Goal: Task Accomplishment & Management: Manage account settings

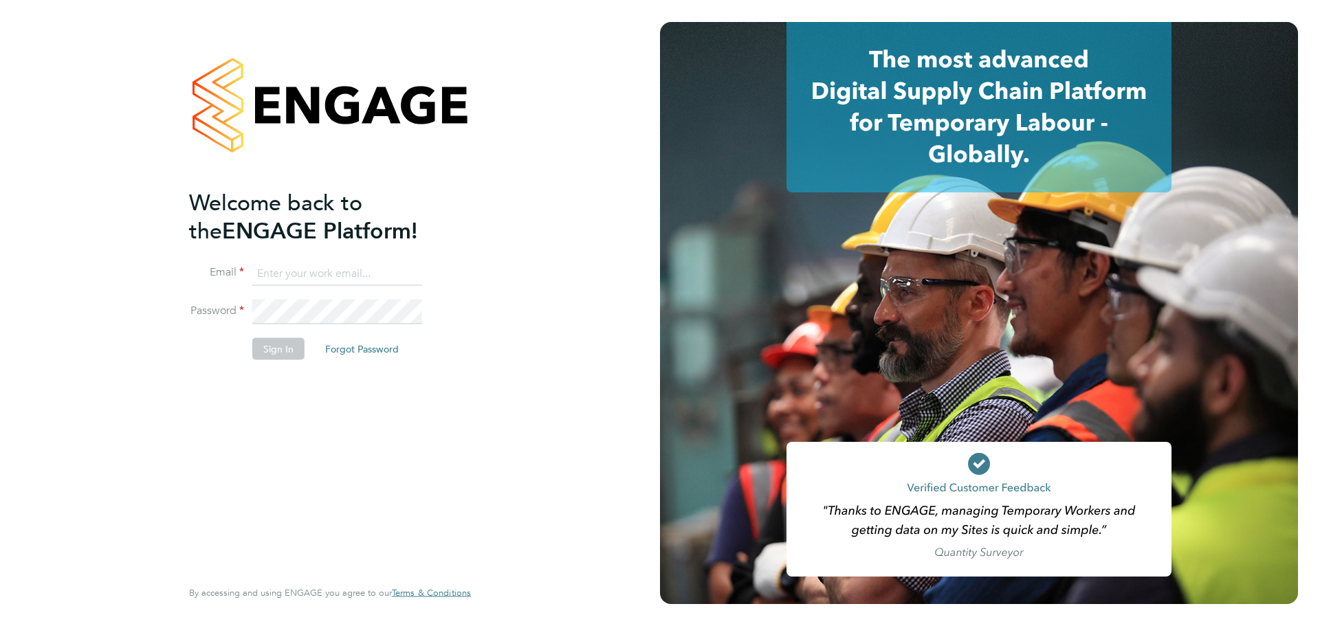
type input "Daniel.Templeton@vgcgroup.co.uk"
click at [274, 341] on button "Sign In" at bounding box center [278, 348] width 52 height 22
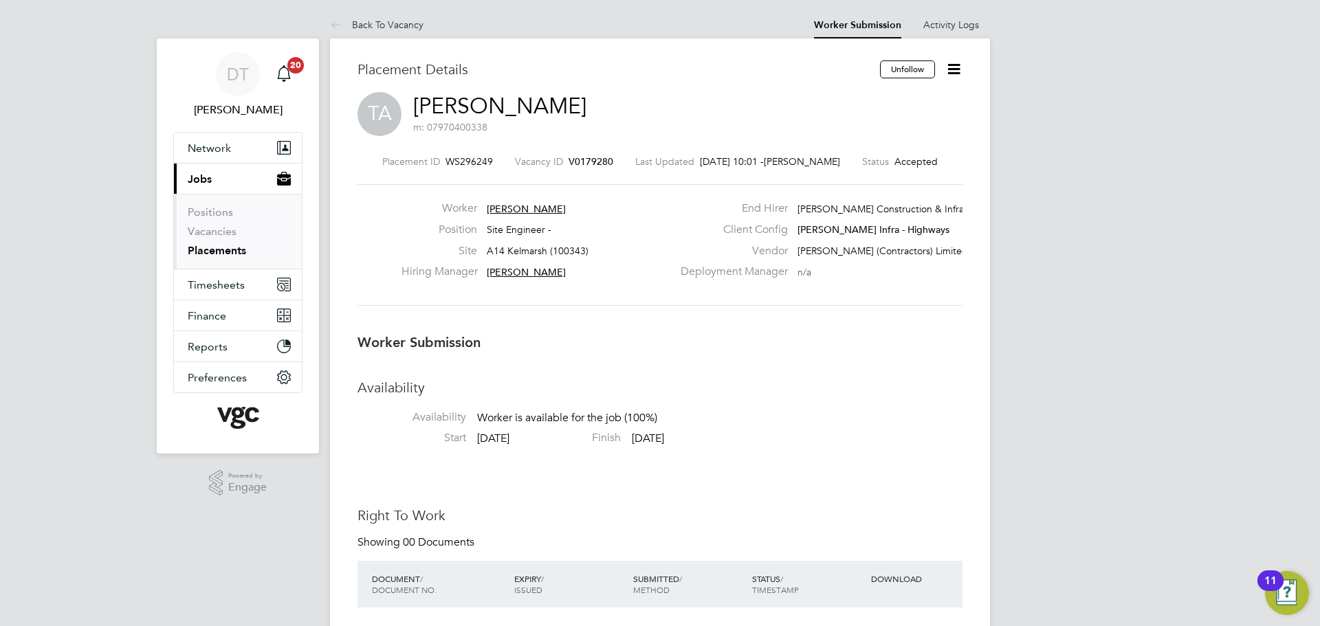
click at [951, 63] on icon at bounding box center [953, 68] width 17 height 17
click at [883, 103] on li "Edit Worker Submission e" at bounding box center [895, 101] width 127 height 19
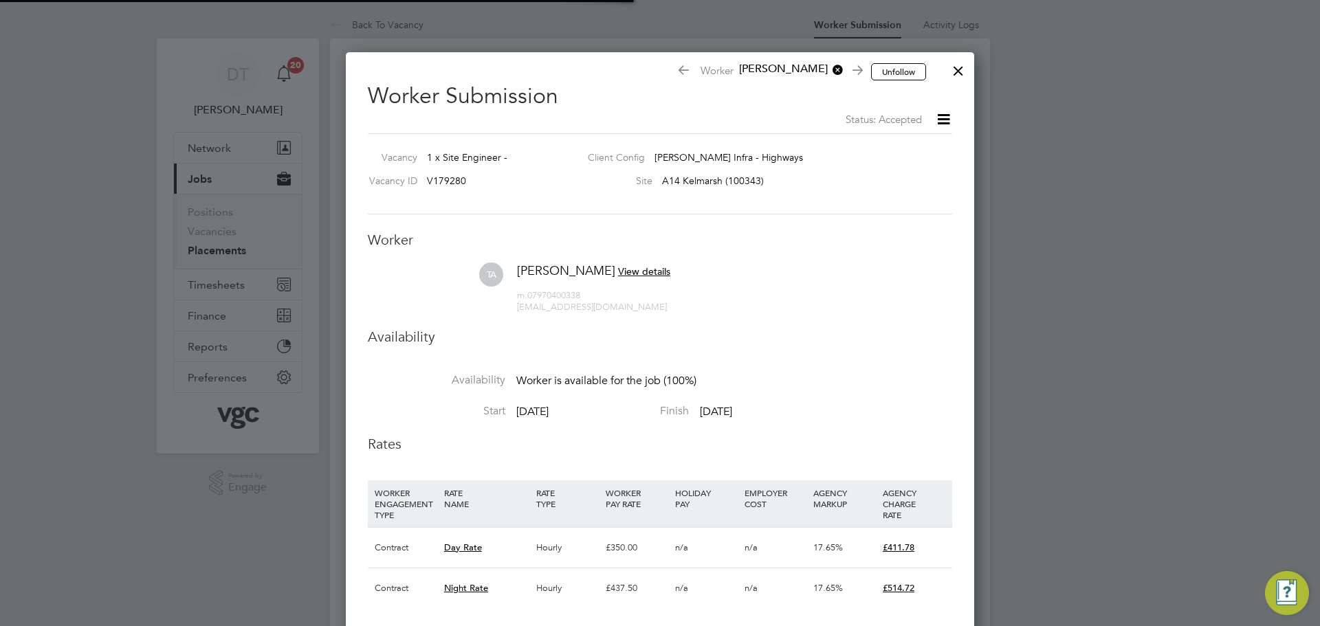
scroll to position [7, 7]
click at [544, 415] on span "[DATE]" at bounding box center [532, 412] width 32 height 14
click at [960, 69] on div at bounding box center [958, 67] width 25 height 25
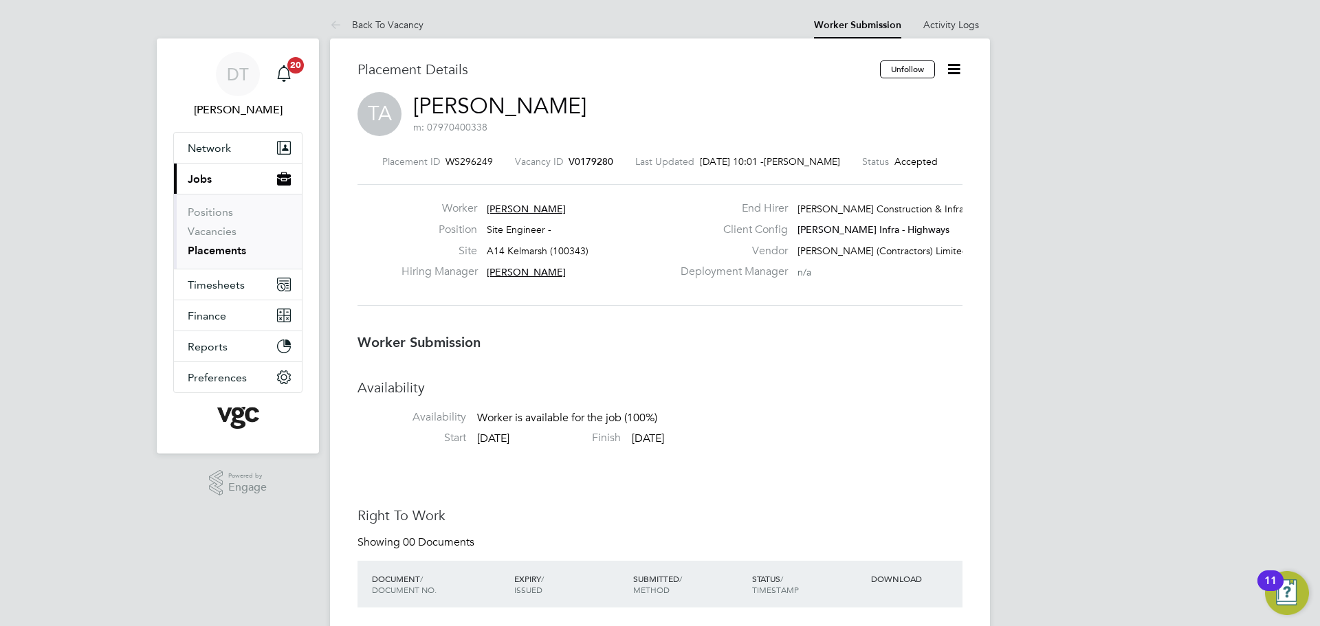
click at [955, 72] on icon at bounding box center [953, 68] width 17 height 17
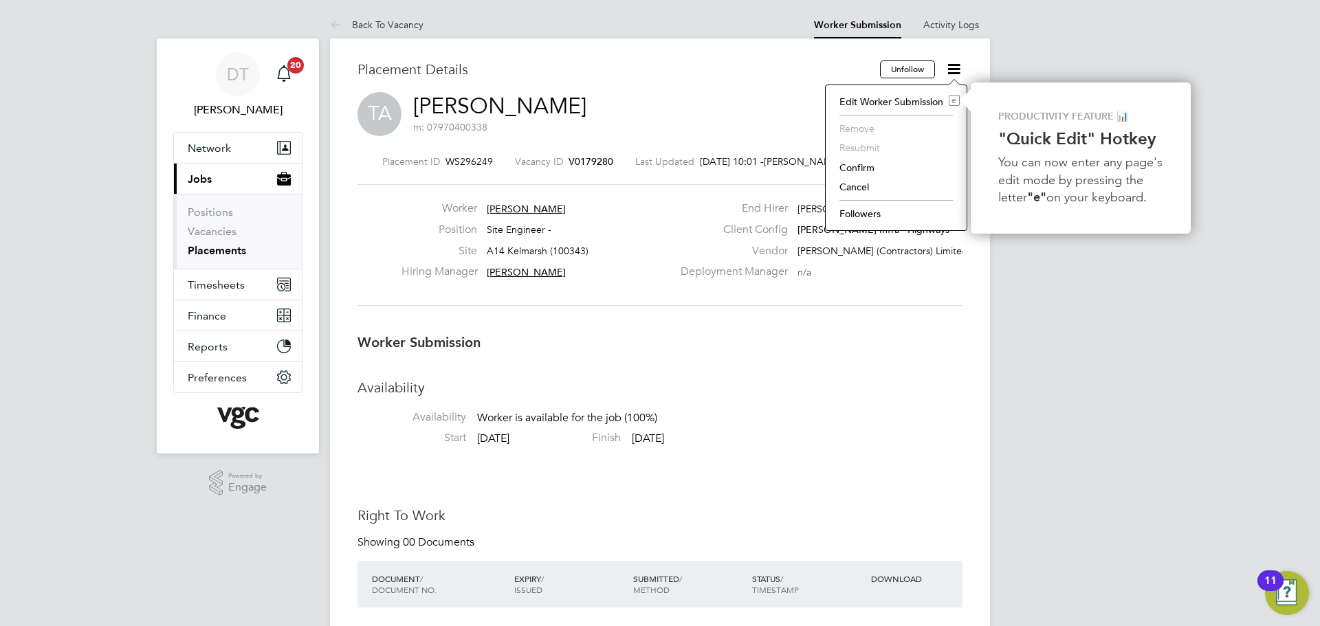
click at [856, 168] on li "Confirm" at bounding box center [895, 167] width 127 height 19
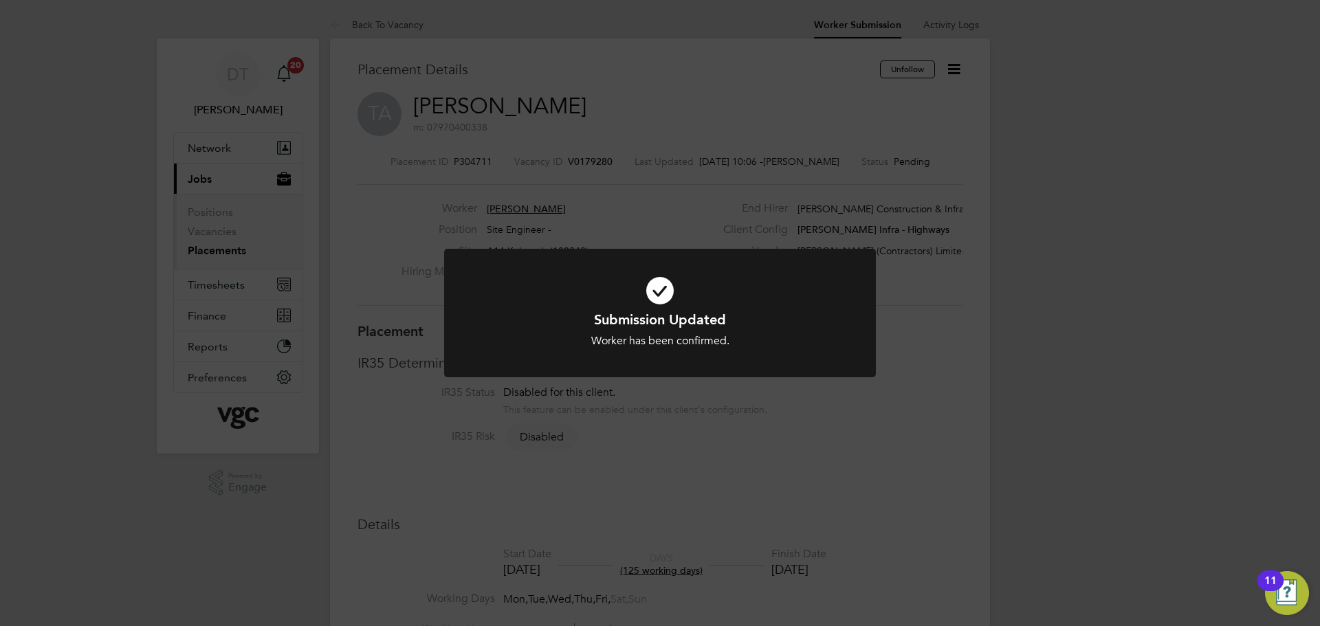
click at [916, 353] on div "Submission Updated Worker has been confirmed. Cancel Okay" at bounding box center [660, 313] width 1320 height 626
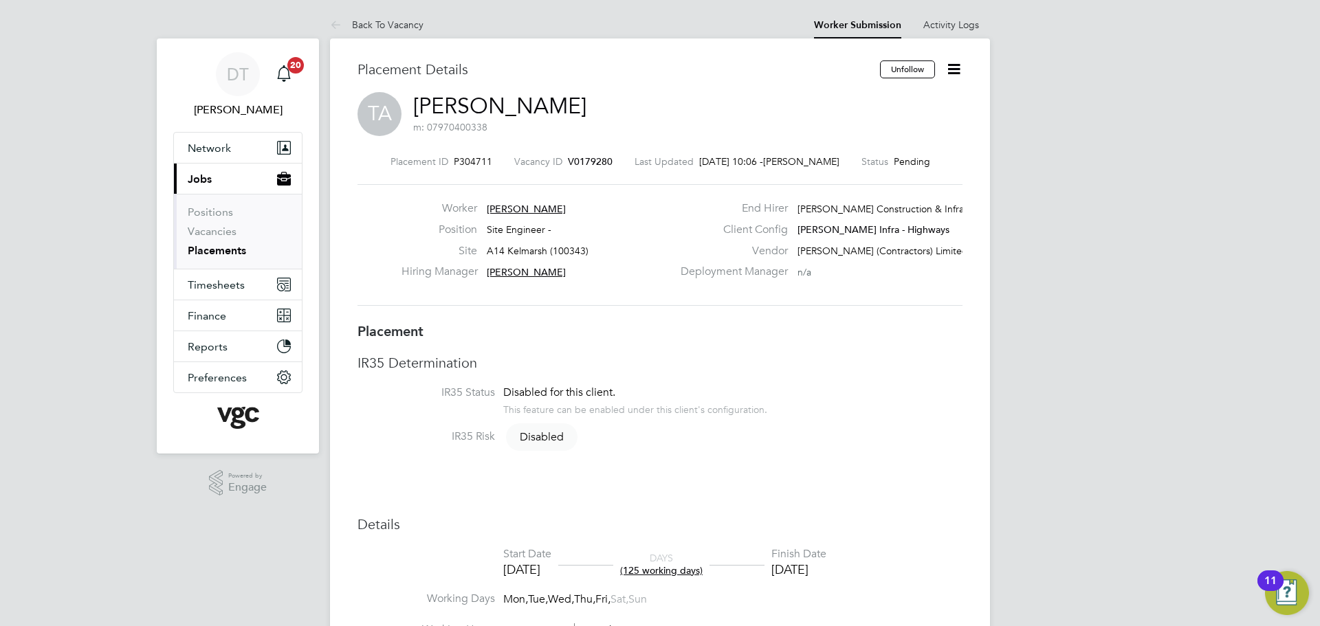
click at [955, 71] on icon at bounding box center [953, 68] width 17 height 17
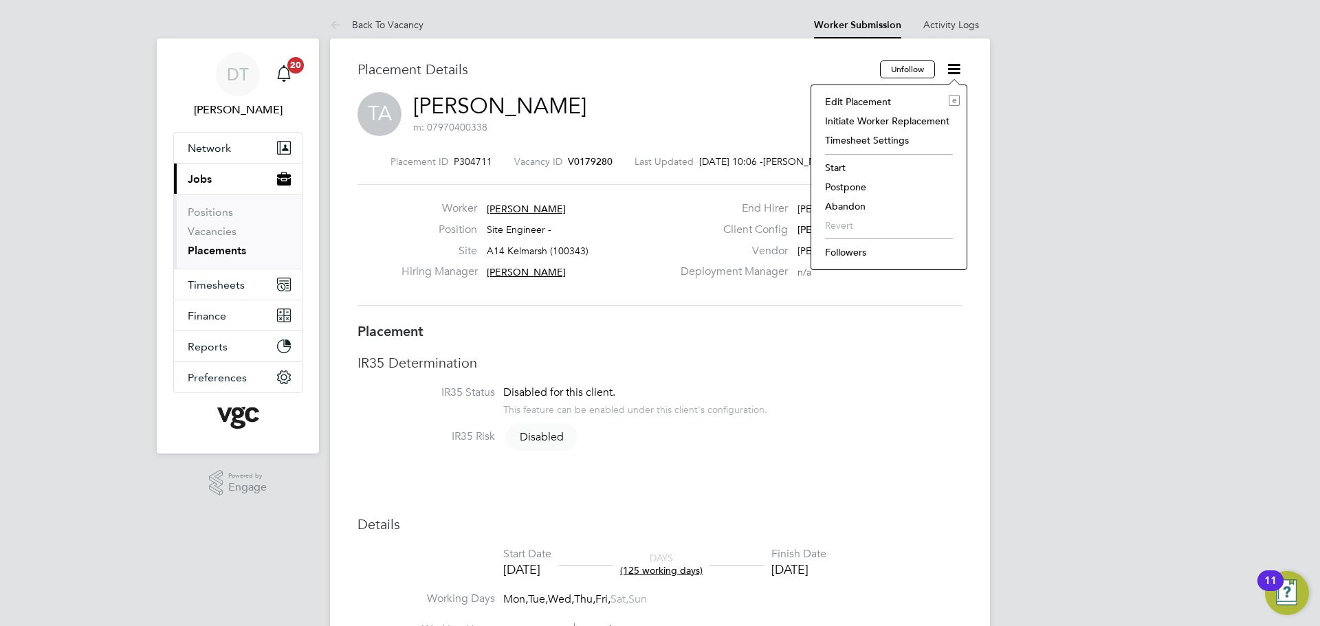
click at [878, 101] on li "Edit Placement e" at bounding box center [889, 101] width 142 height 19
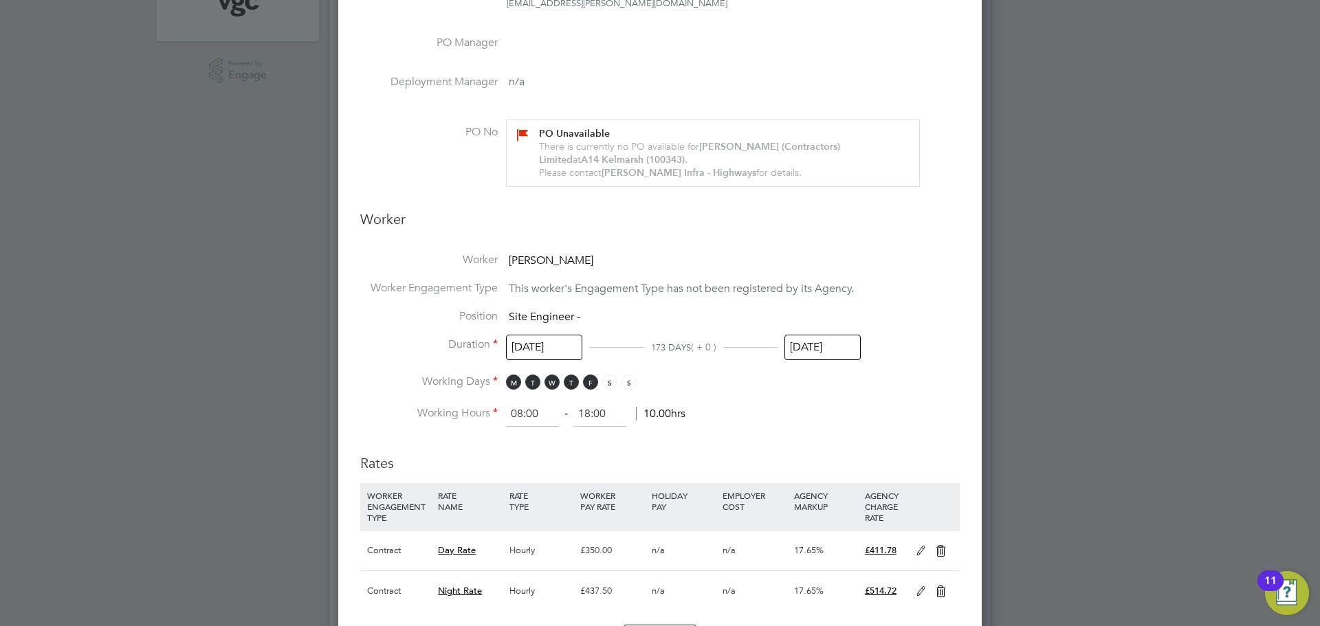
click at [527, 343] on input "[DATE]" at bounding box center [544, 347] width 76 height 25
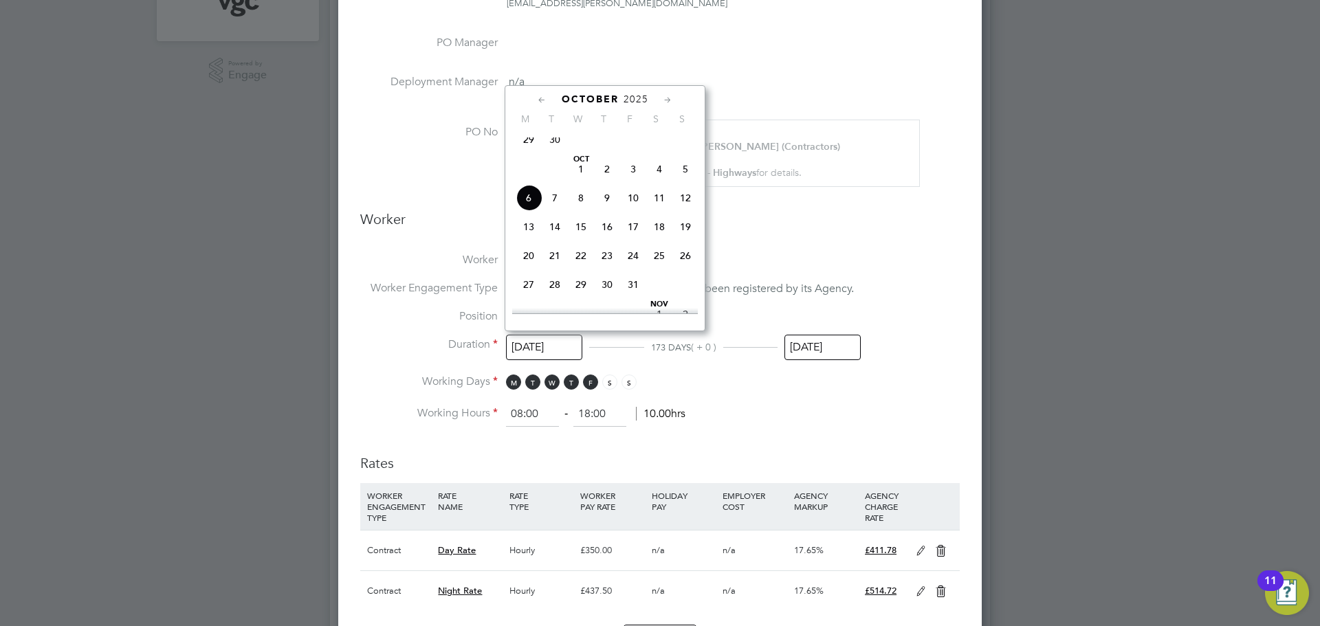
click at [527, 237] on span "13" at bounding box center [529, 227] width 26 height 26
type input "[DATE]"
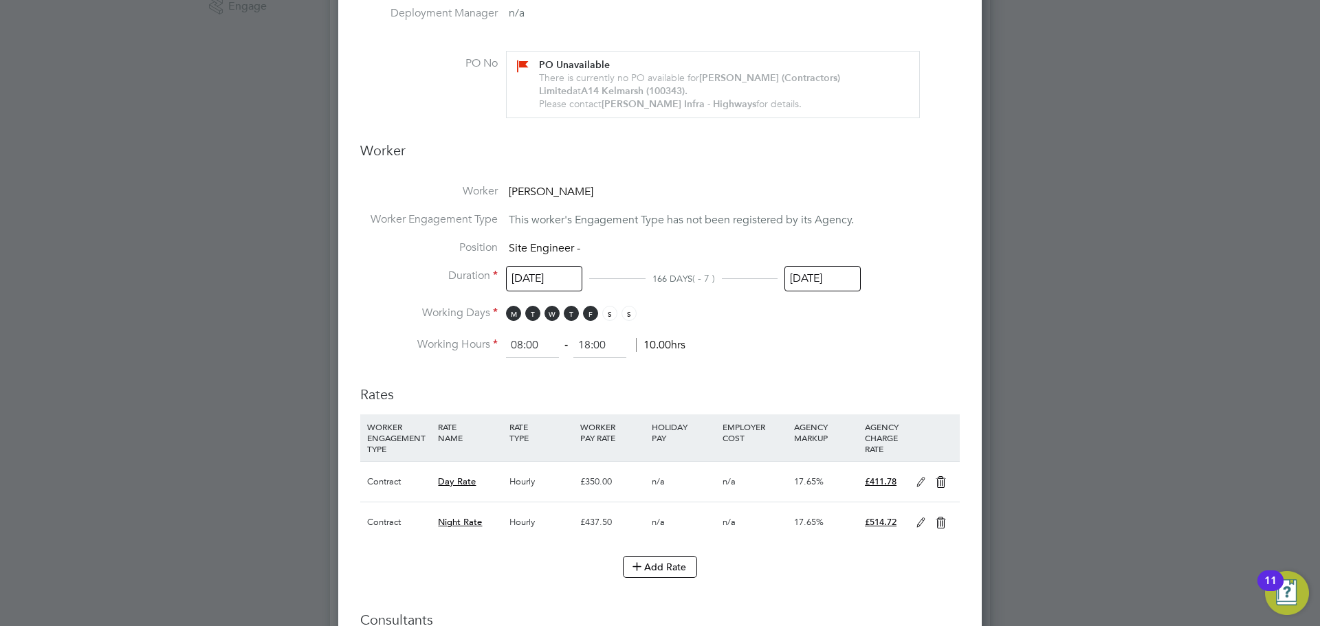
click at [807, 278] on input "[DATE]" at bounding box center [822, 278] width 76 height 25
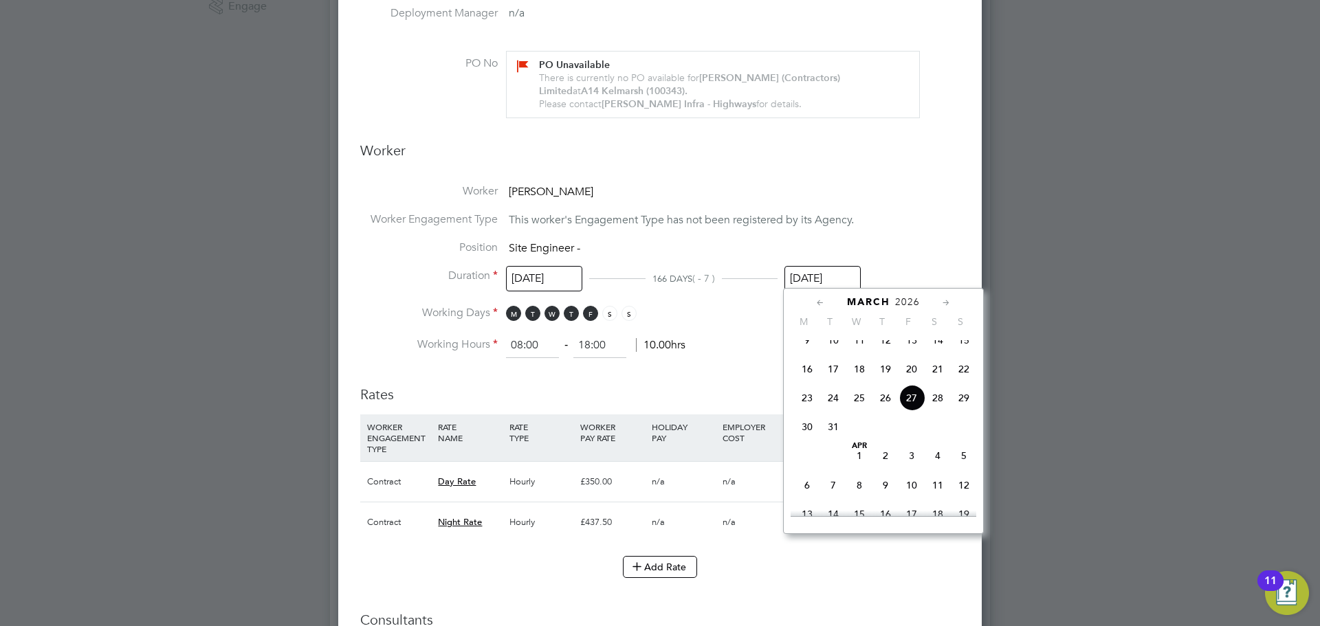
click at [756, 355] on li "Working Hours 08:00 ‐ 18:00 10.00hrs" at bounding box center [659, 345] width 599 height 25
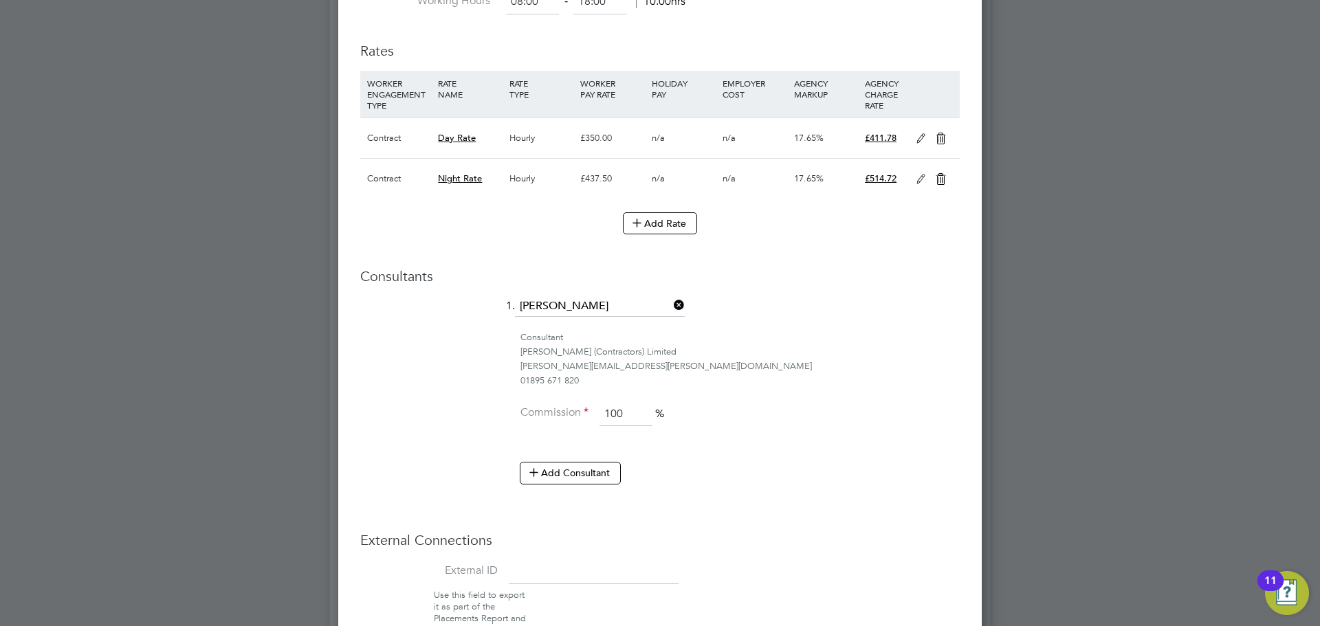
click at [941, 140] on icon at bounding box center [940, 138] width 17 height 11
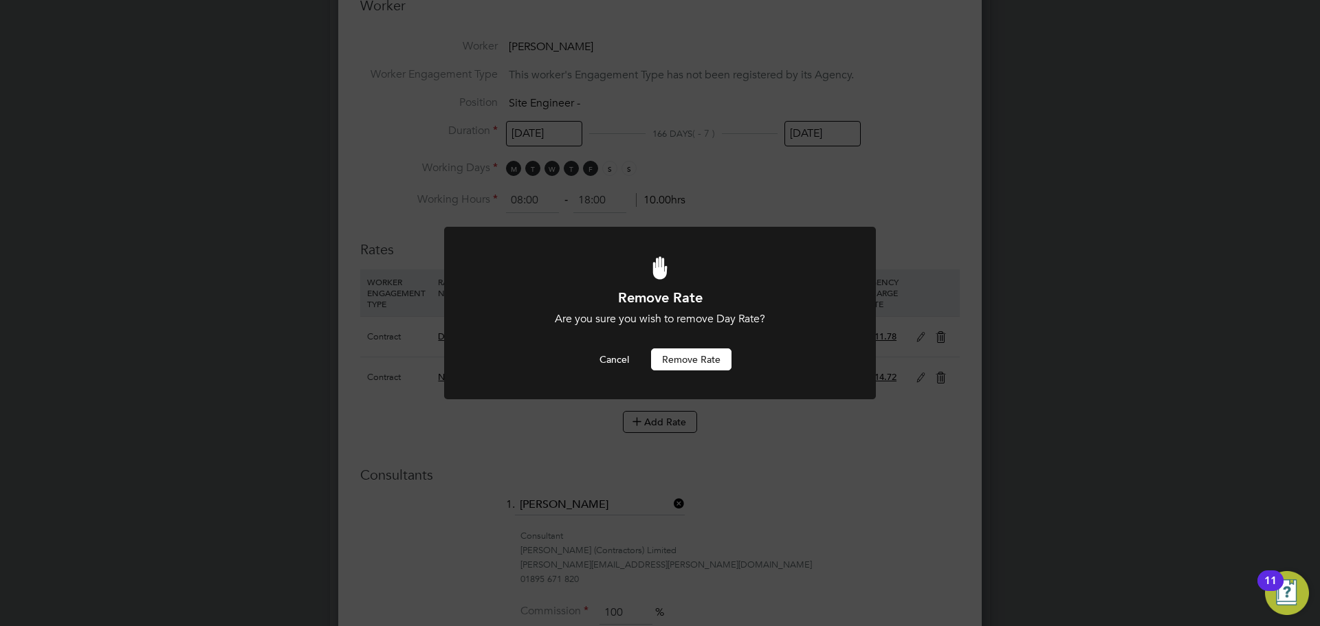
click at [677, 357] on button "Remove rate" at bounding box center [691, 359] width 80 height 22
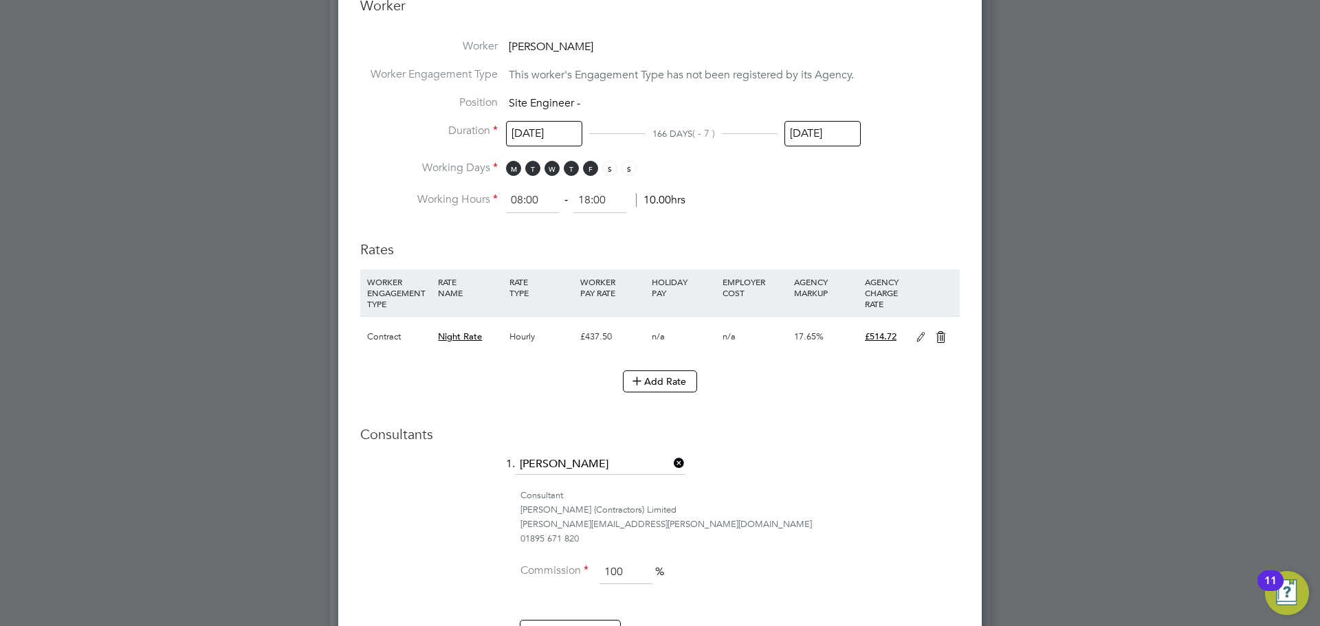
click at [944, 334] on icon at bounding box center [940, 337] width 17 height 11
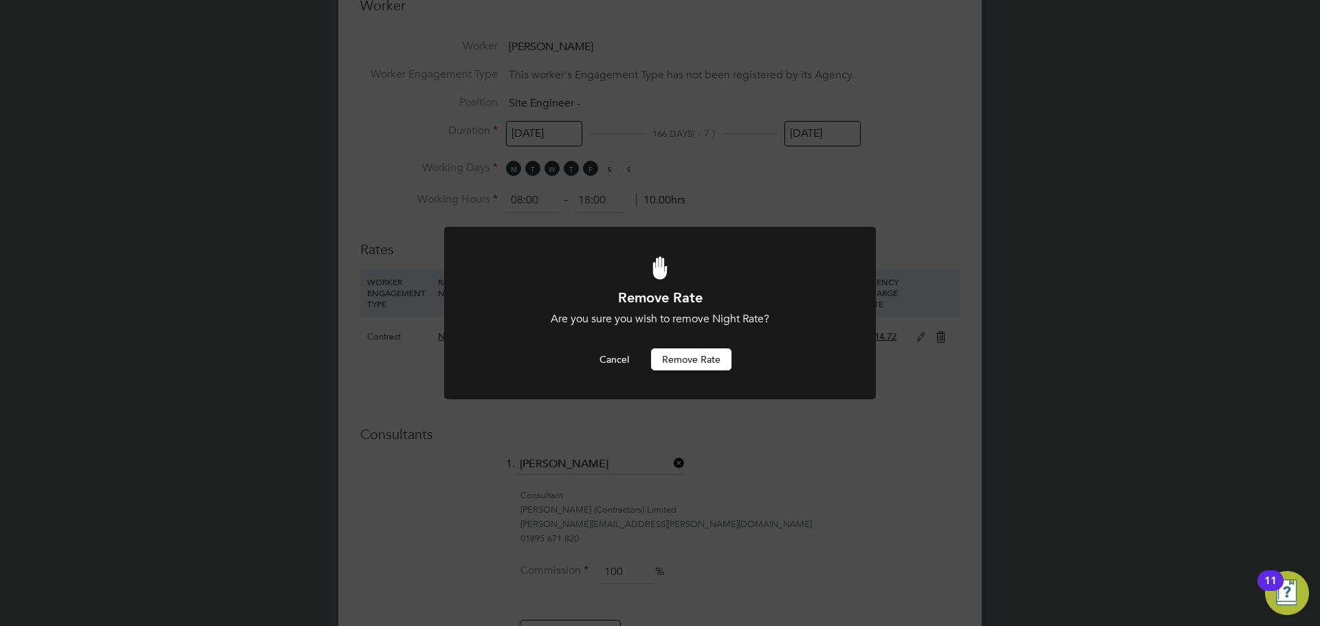
click at [709, 353] on button "Remove rate" at bounding box center [691, 359] width 80 height 22
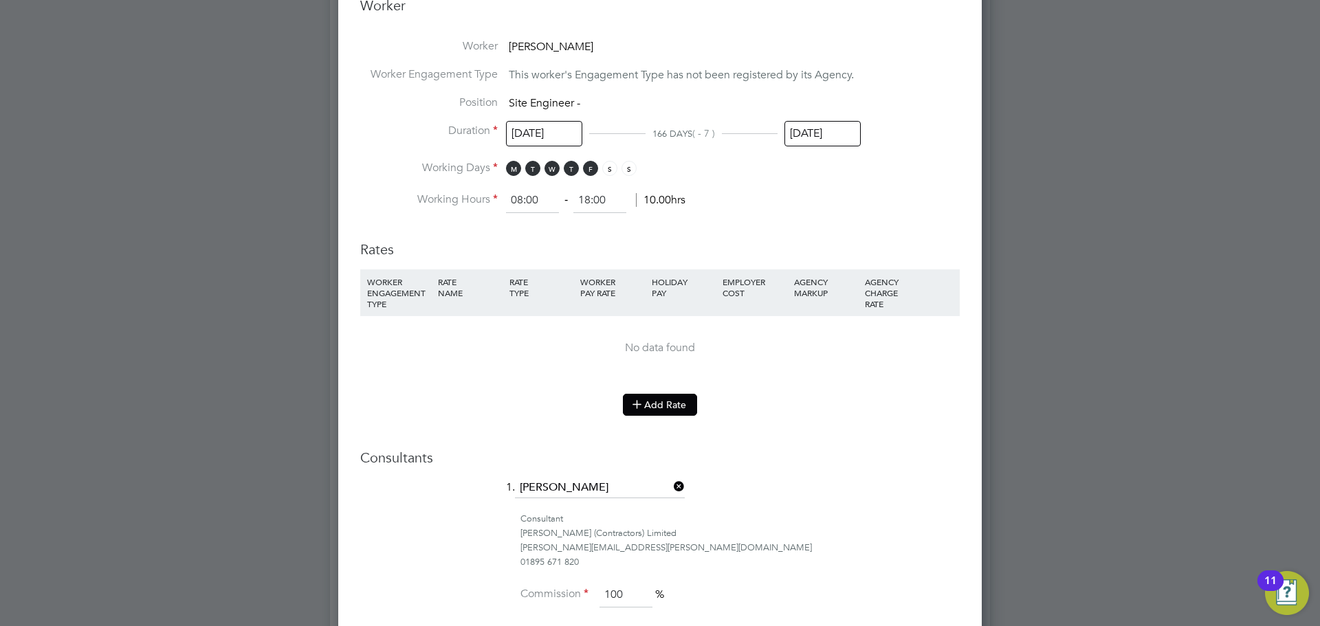
click at [665, 406] on button "Add Rate" at bounding box center [660, 405] width 74 height 22
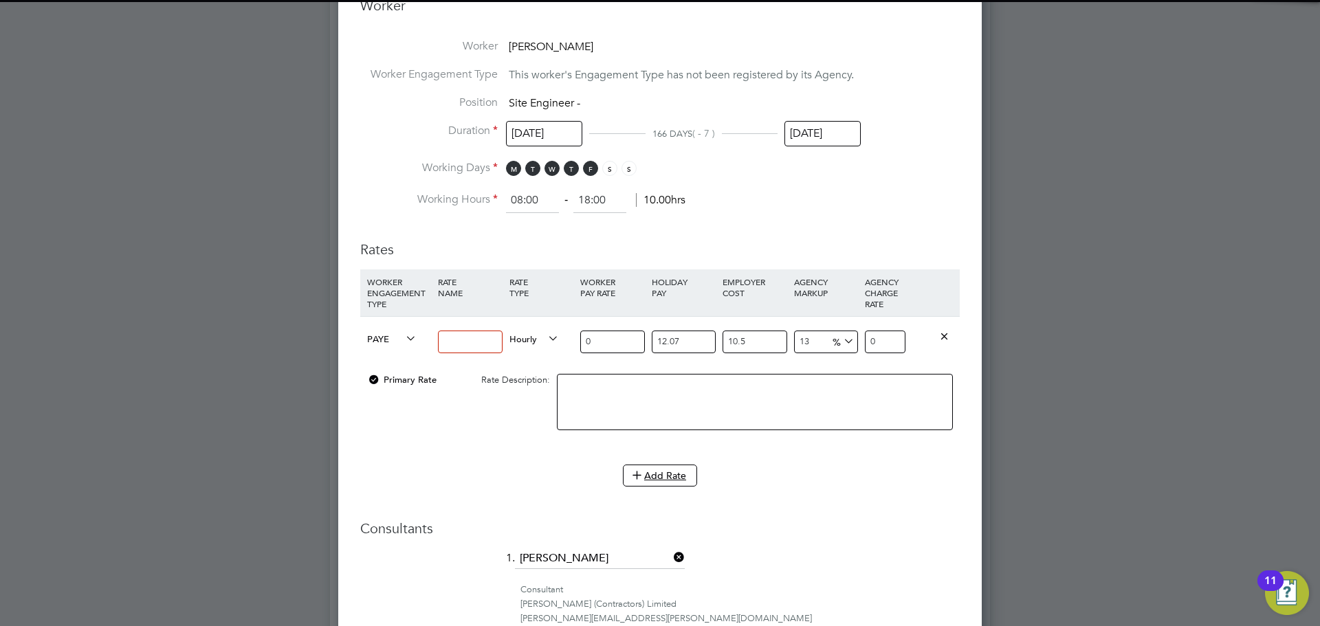
click at [452, 332] on input at bounding box center [470, 342] width 64 height 23
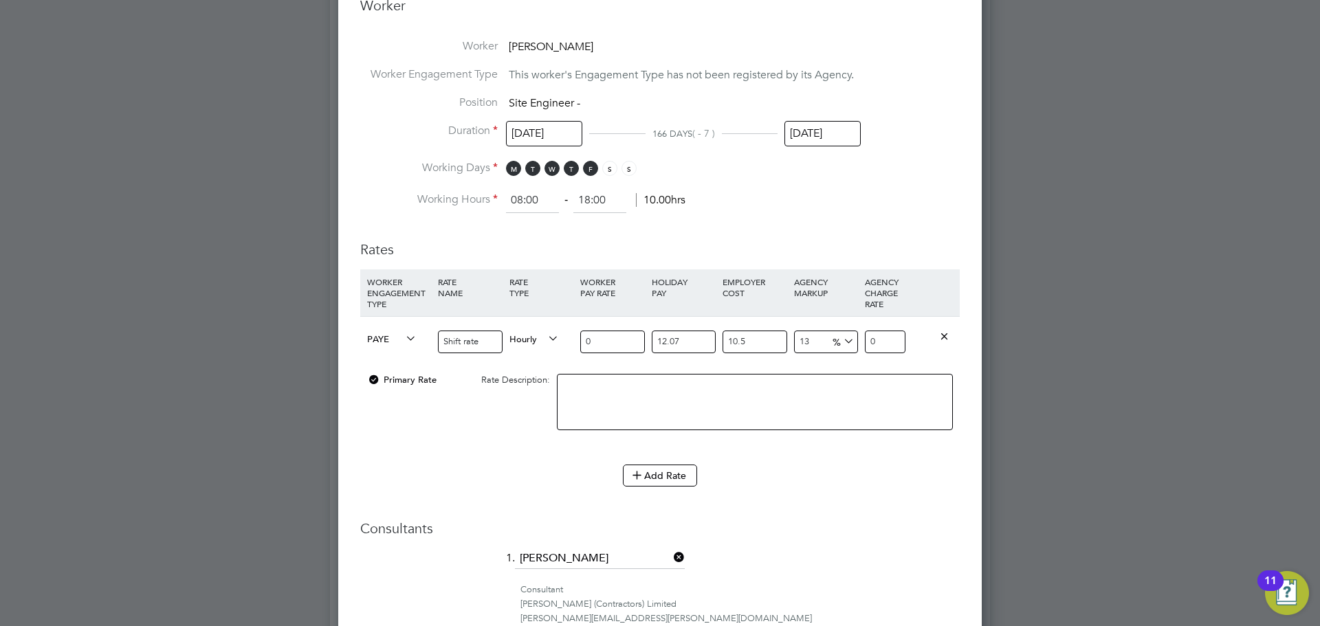
type input "Shift rate"
click at [393, 333] on span "PAYE" at bounding box center [391, 338] width 49 height 15
click at [373, 349] on li "Contract" at bounding box center [390, 351] width 56 height 17
click at [540, 340] on span "Hourly" at bounding box center [533, 338] width 49 height 15
click at [535, 365] on li "DAILY" at bounding box center [534, 368] width 60 height 17
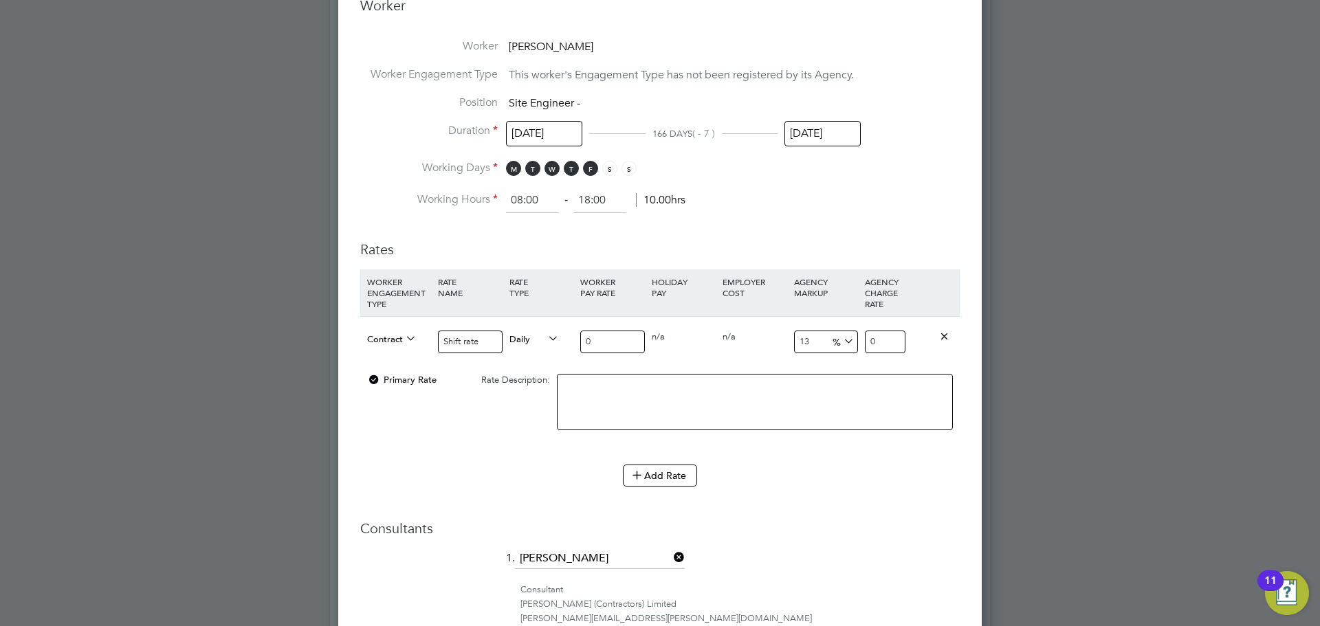
click at [597, 342] on input "0" at bounding box center [612, 342] width 64 height 23
drag, startPoint x: 601, startPoint y: 342, endPoint x: 558, endPoint y: 341, distance: 43.3
click at [558, 341] on div "Contract Shift rate Daily 0 0 n/a 0 n/a 13 0 % 0" at bounding box center [659, 341] width 599 height 51
type input "4"
type input "4.52"
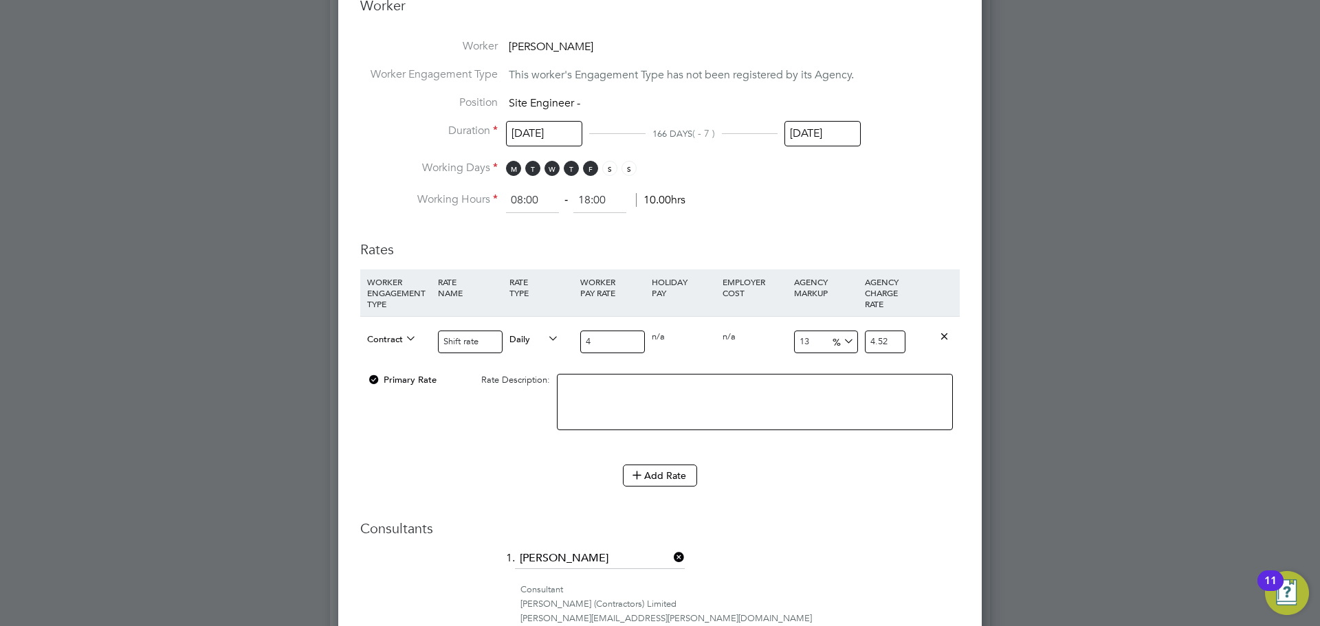
type input "43"
type input "48.59"
type input "430"
type input "485.9"
type input "430"
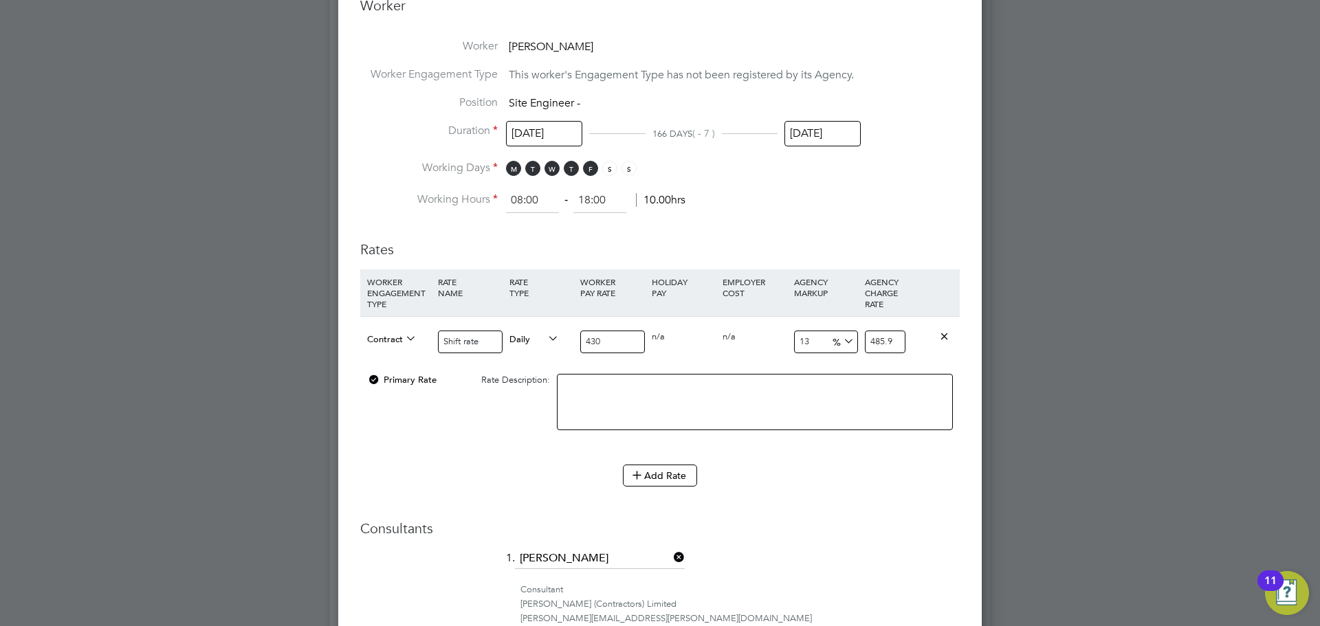
drag, startPoint x: 895, startPoint y: 341, endPoint x: 823, endPoint y: 331, distance: 72.8
click at [823, 331] on div "Contract Shift rate Daily 430 0 n/a 0 n/a 13 55.9 % 485.9" at bounding box center [659, 341] width 599 height 51
type input "-99.06976744186046"
type input "4"
type input "-88.6046511627907"
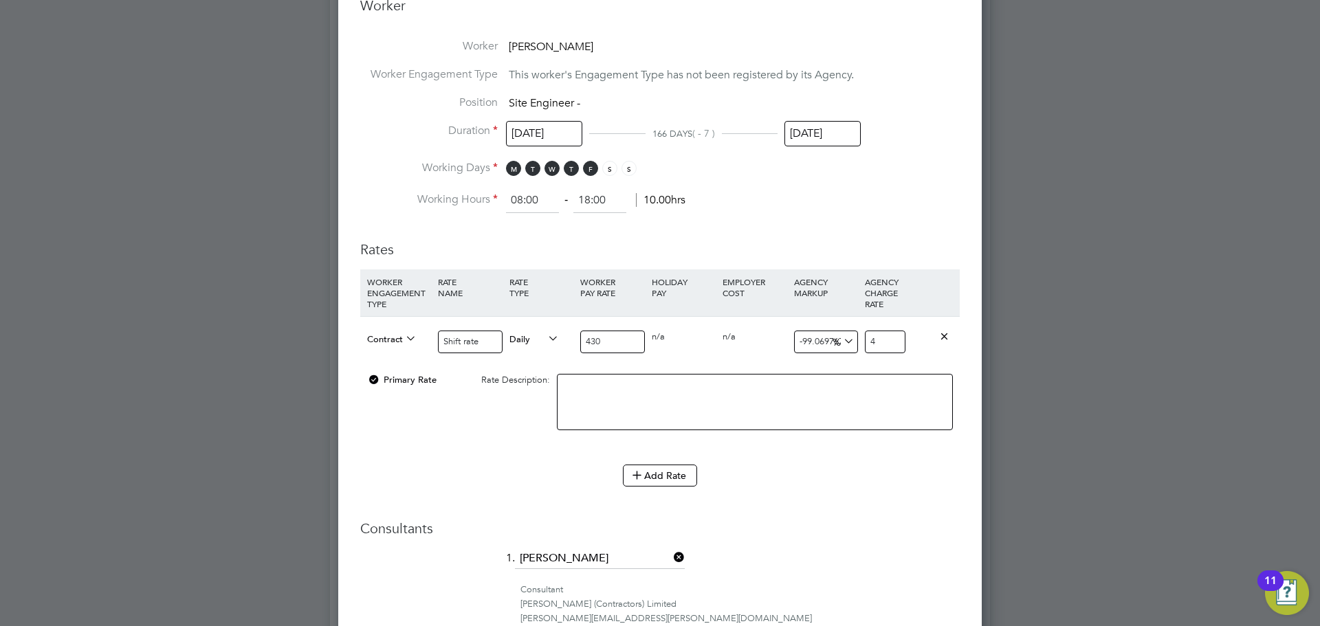
type input "49"
type input "14.883720930232558"
type input "494"
type input "14.906976744186046"
type input "494.1"
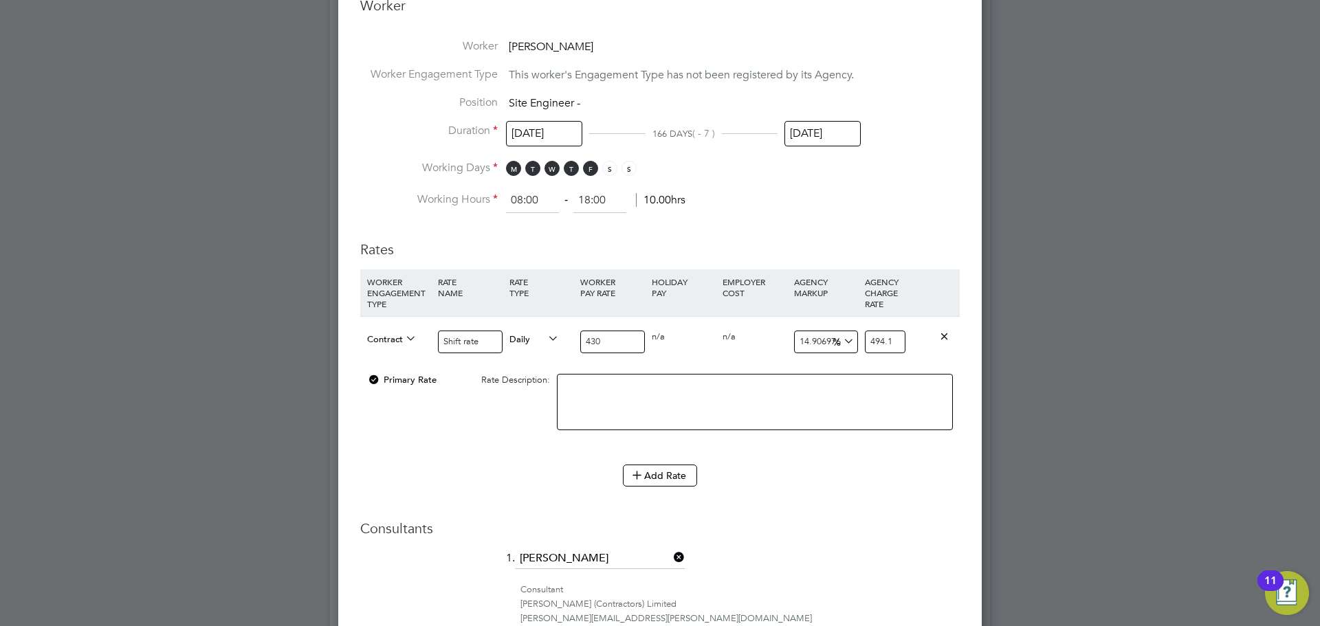
type input "14.909302325581395"
type input "494.11"
click at [463, 422] on div "Primary Rate Rate Description:" at bounding box center [659, 409] width 599 height 84
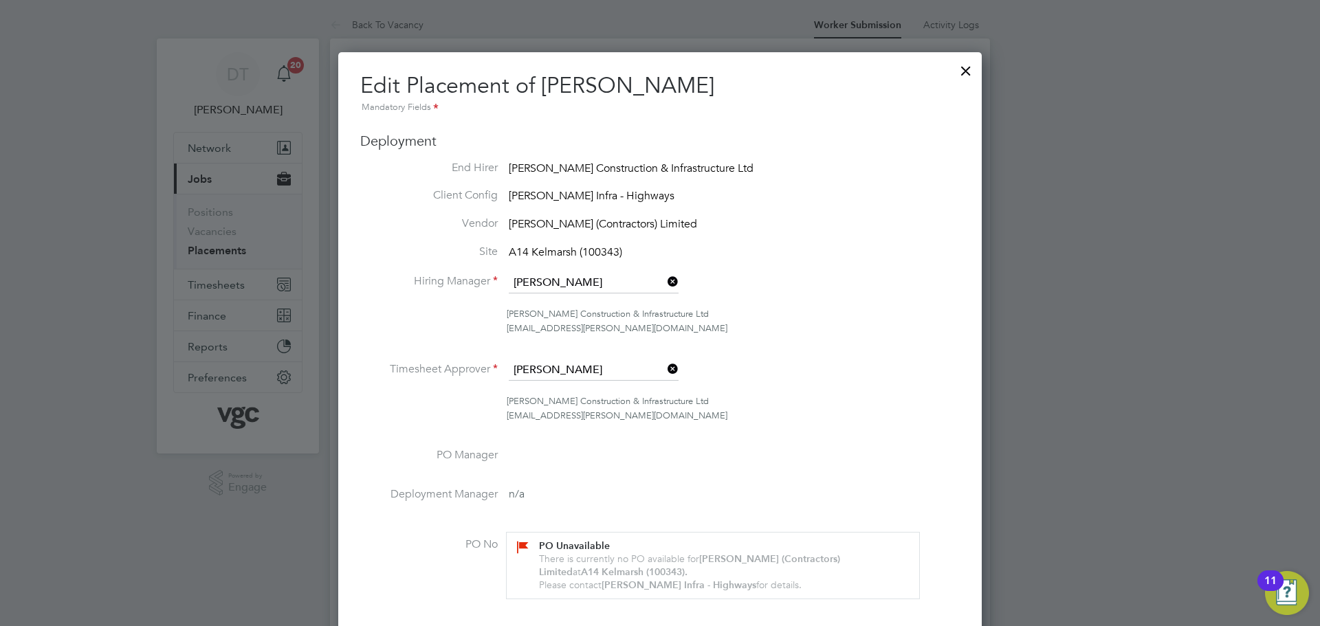
click at [966, 74] on div at bounding box center [965, 67] width 25 height 25
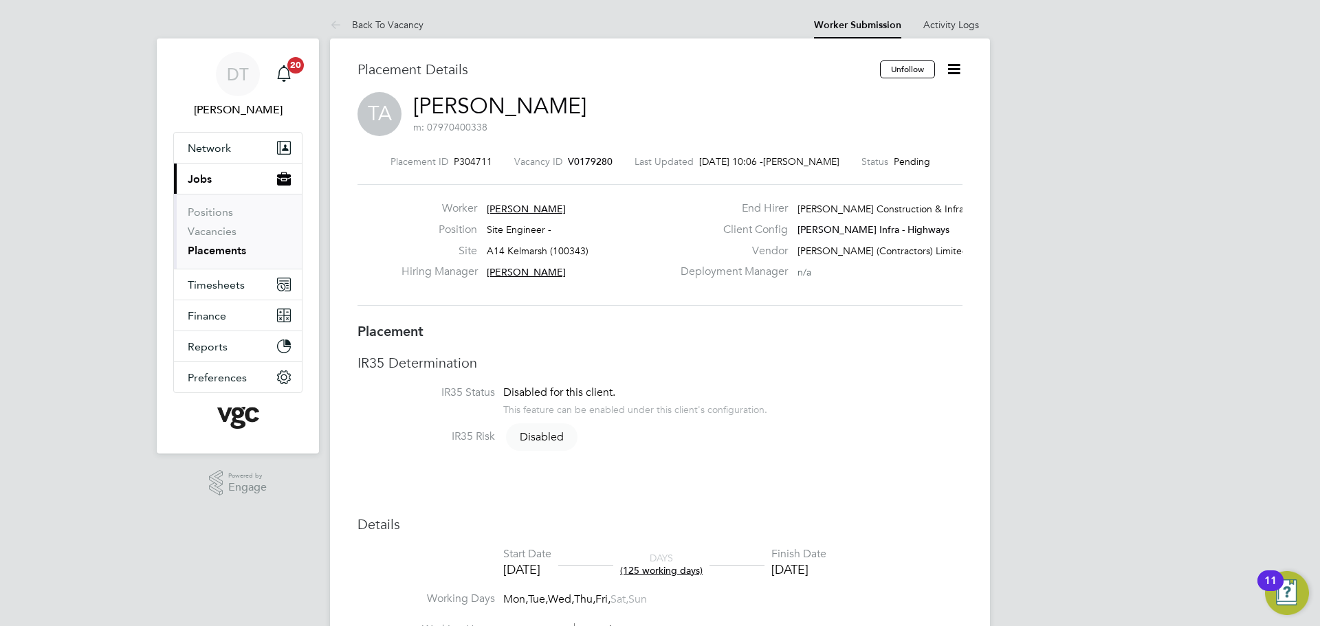
click at [951, 69] on icon at bounding box center [953, 68] width 17 height 17
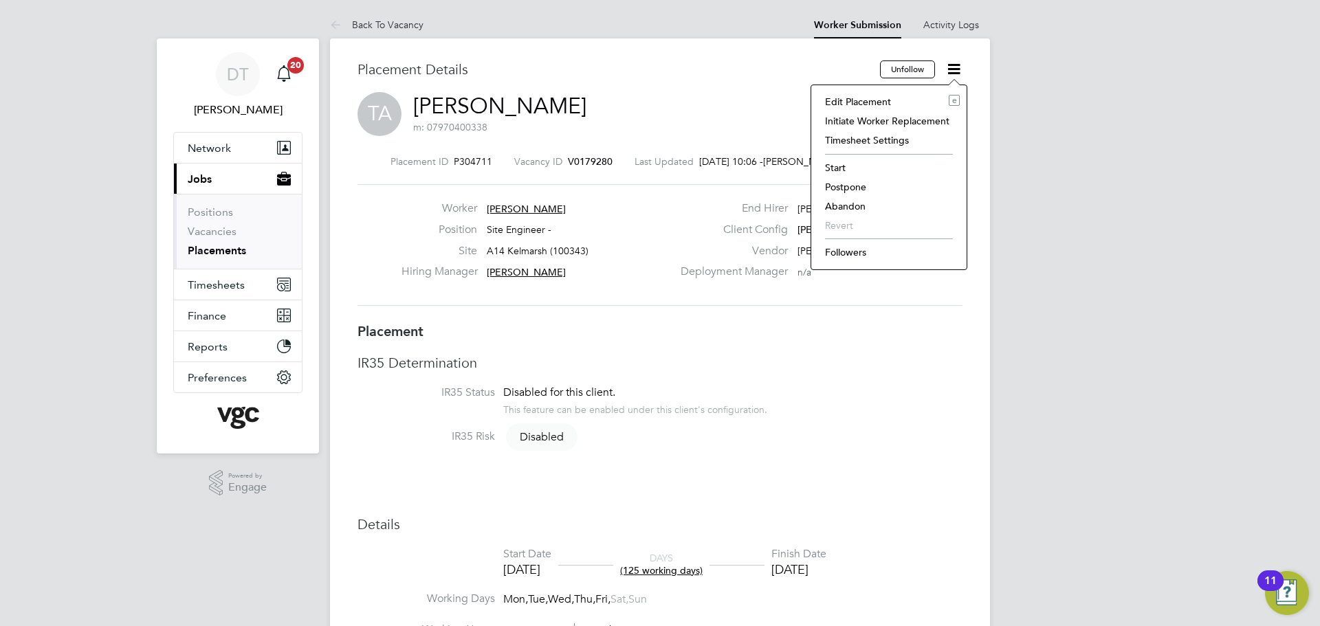
click at [876, 102] on li "Edit Placement e" at bounding box center [889, 101] width 142 height 19
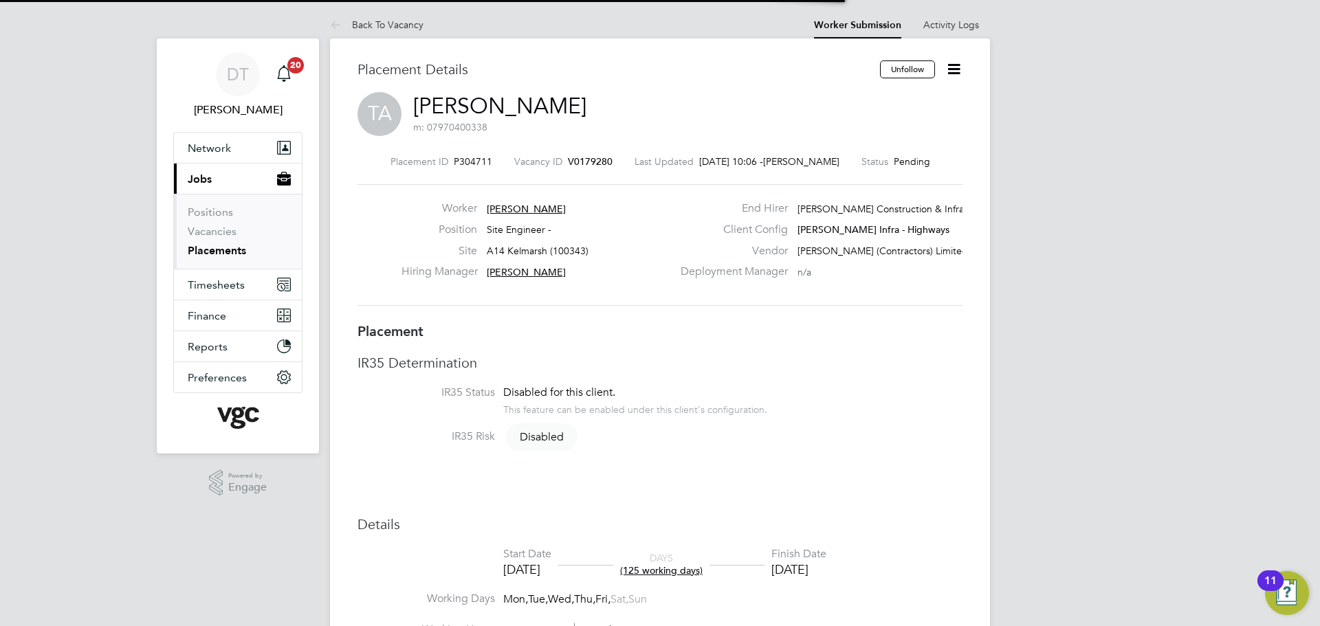
scroll to position [18, 600]
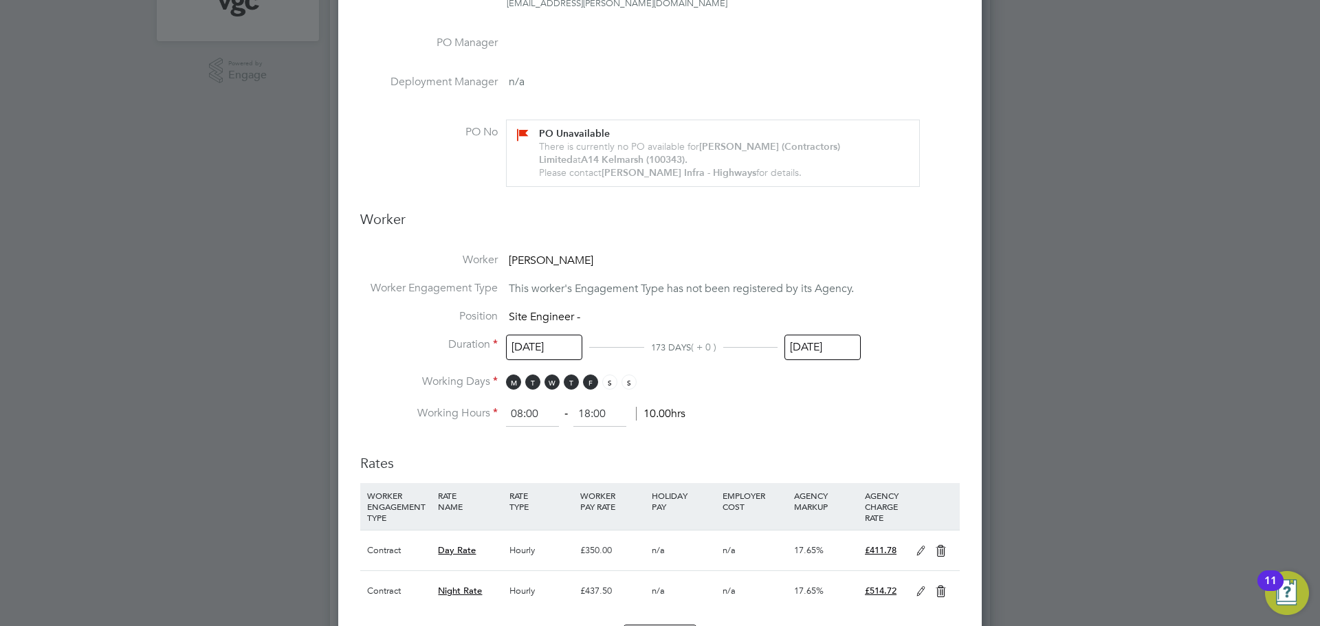
click at [1115, 147] on div at bounding box center [660, 313] width 1320 height 626
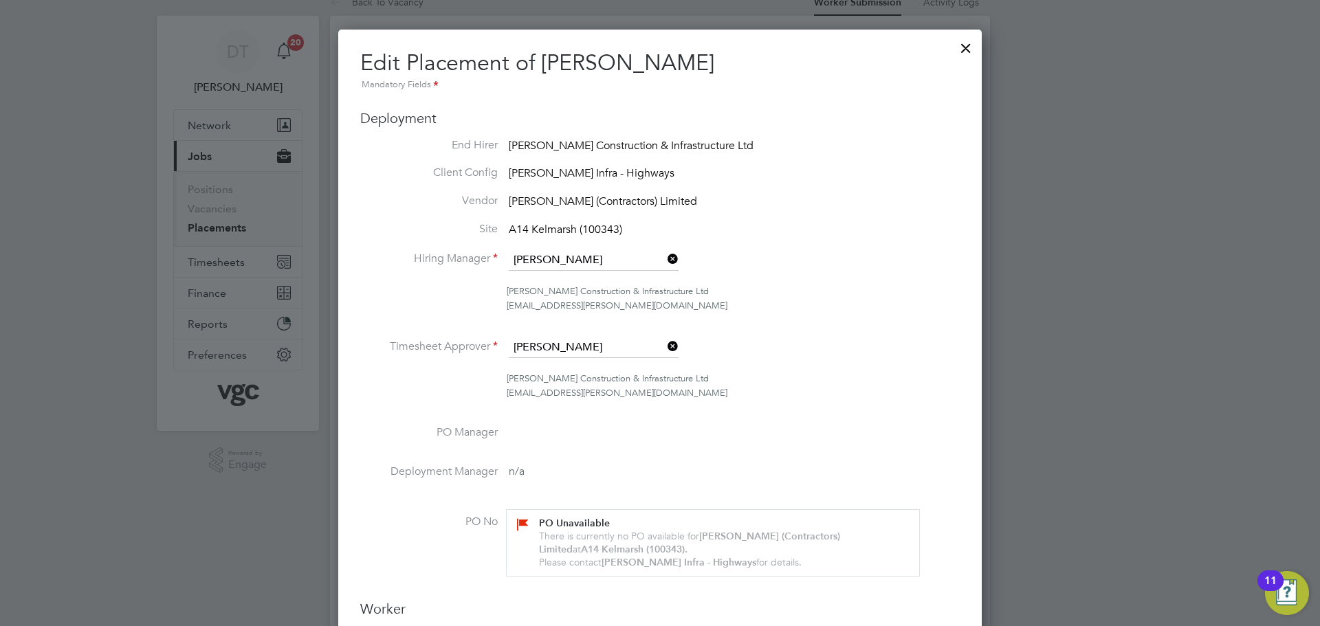
scroll to position [0, 0]
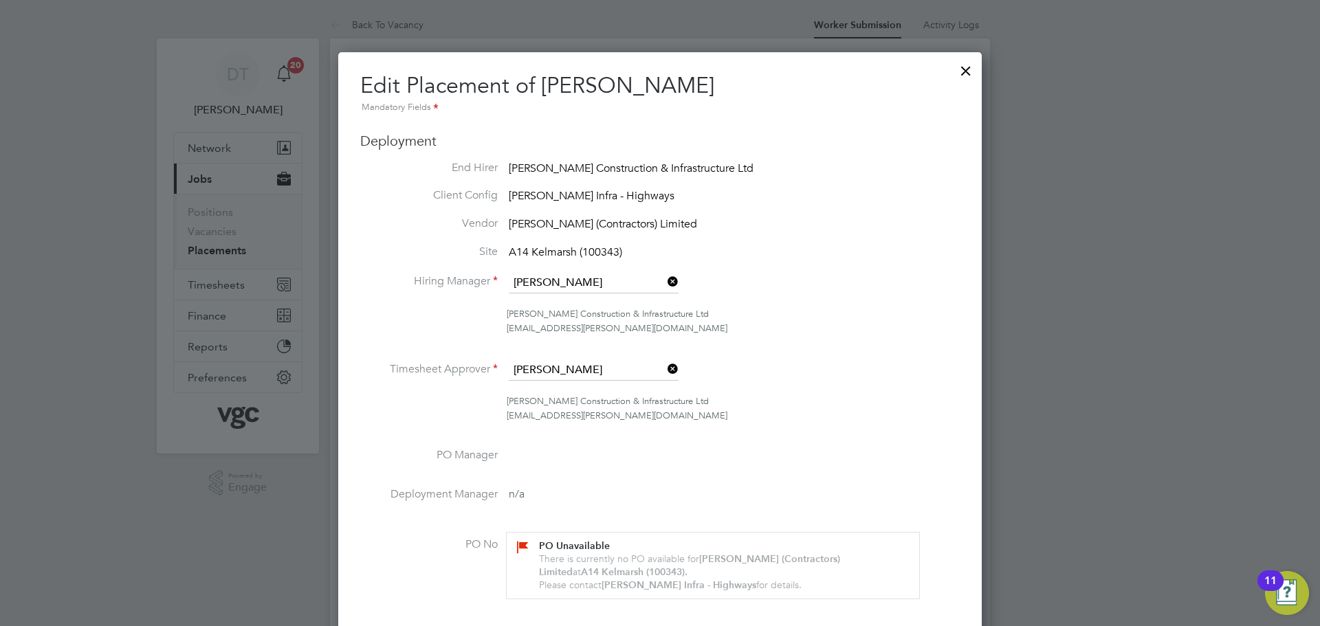
click at [966, 64] on div at bounding box center [965, 67] width 25 height 25
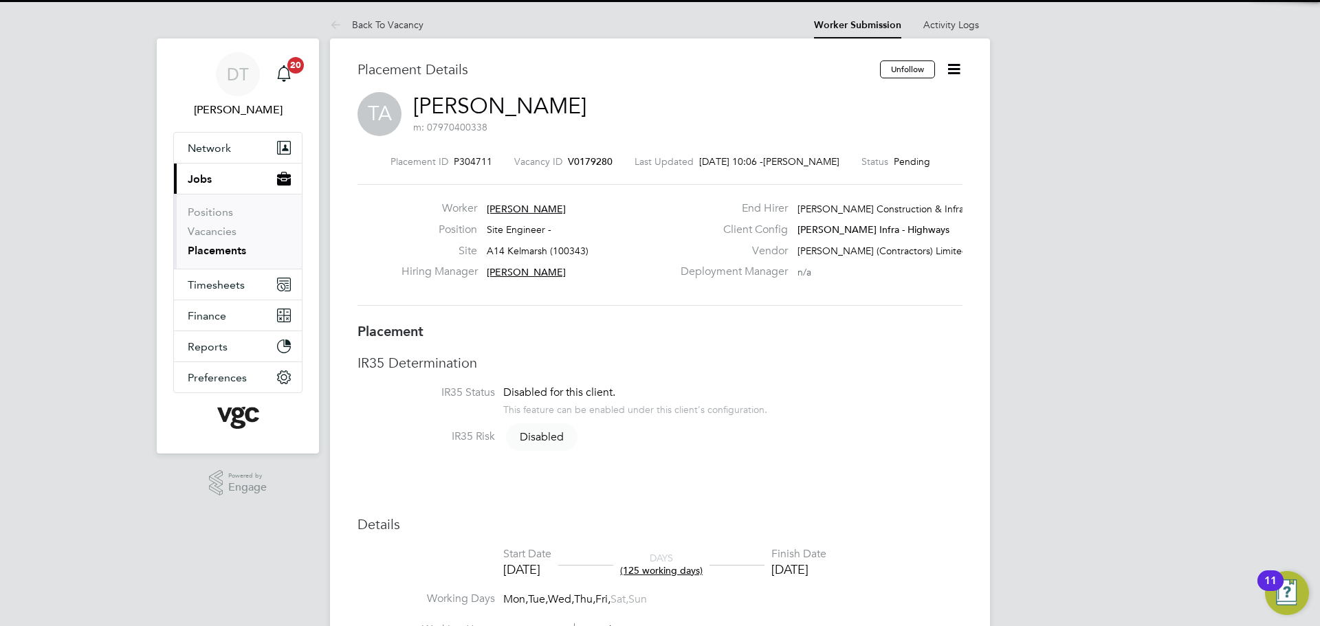
scroll to position [41, 96]
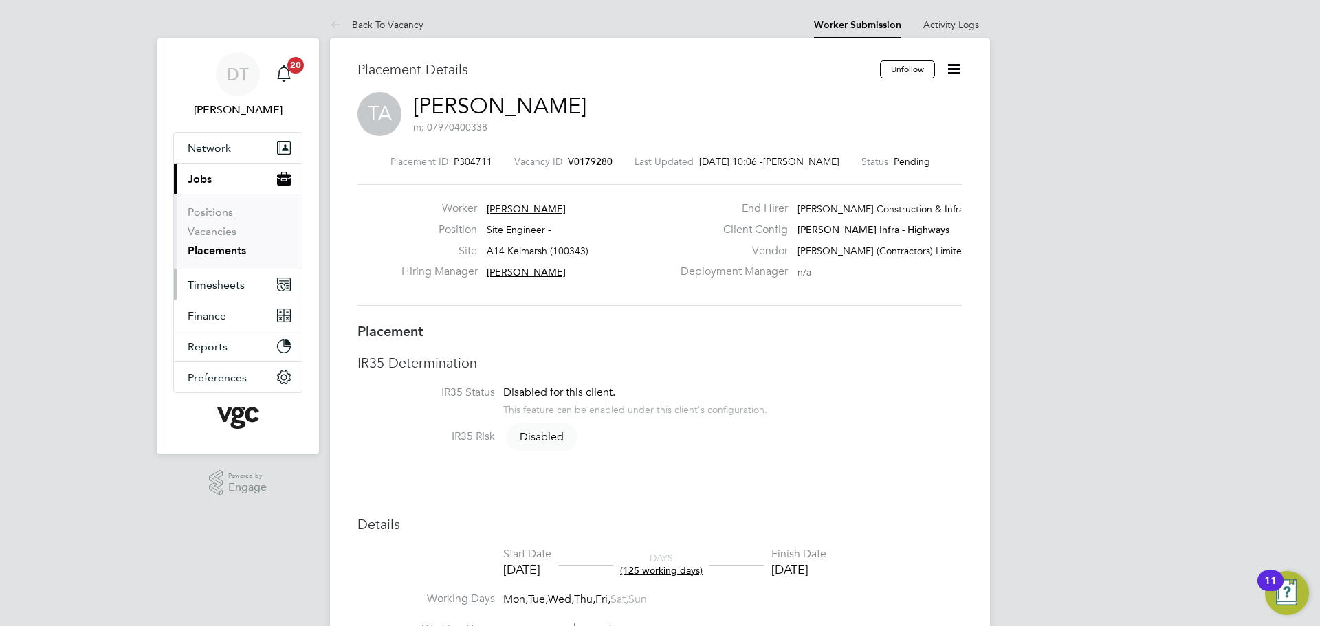
click at [226, 285] on span "Timesheets" at bounding box center [216, 284] width 57 height 13
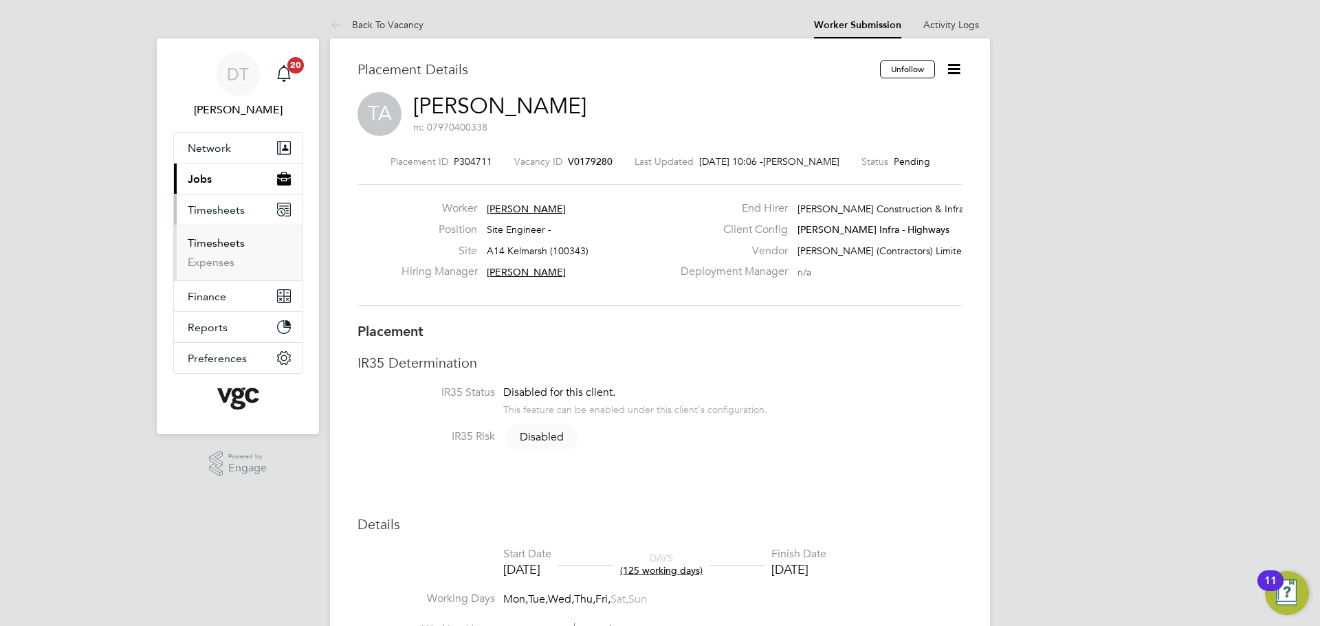
click at [225, 244] on link "Timesheets" at bounding box center [216, 242] width 57 height 13
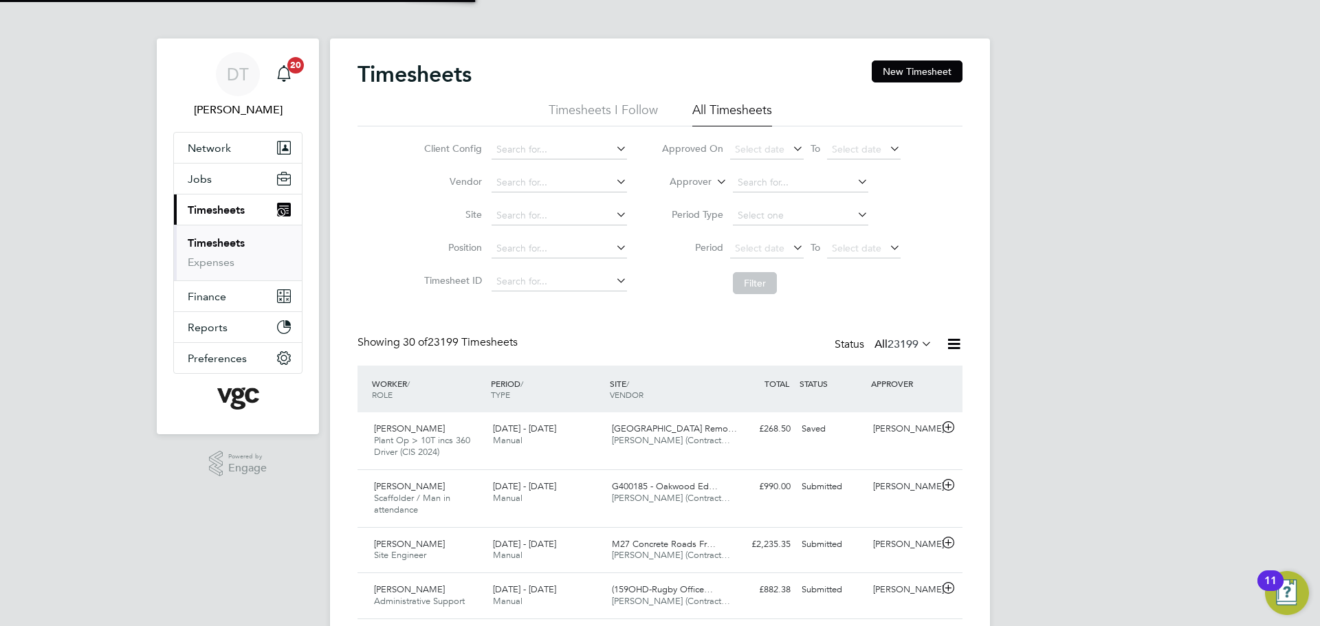
scroll to position [35, 120]
